Goal: Task Accomplishment & Management: Manage account settings

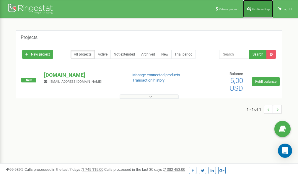
click at [255, 8] on span "Profile settings" at bounding box center [261, 9] width 18 height 3
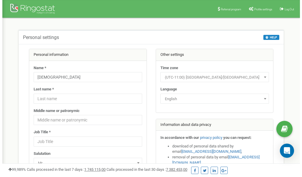
scroll to position [30, 0]
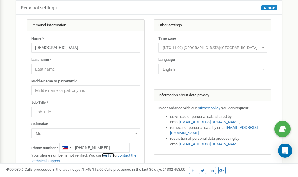
click at [110, 156] on link "verify it" at bounding box center [108, 155] width 12 height 4
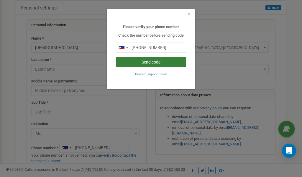
click at [164, 63] on button "Send code" at bounding box center [151, 62] width 70 height 10
